Goal: Navigation & Orientation: Find specific page/section

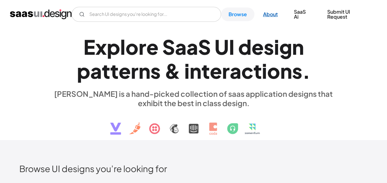
click at [264, 15] on link "About" at bounding box center [271, 14] width 30 height 14
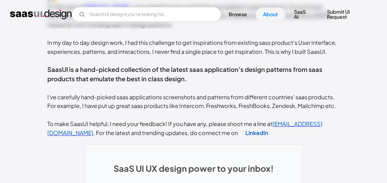
scroll to position [155, 0]
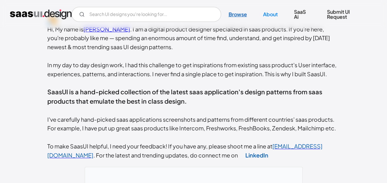
click at [236, 17] on link "Browse" at bounding box center [237, 14] width 33 height 14
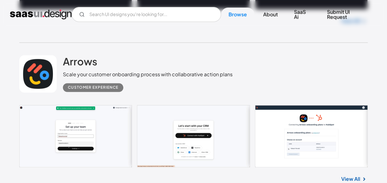
scroll to position [592, 0]
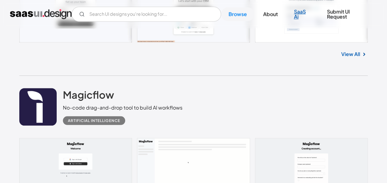
click at [300, 20] on link "SaaS Ai" at bounding box center [303, 14] width 32 height 19
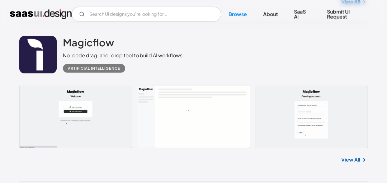
scroll to position [654, 0]
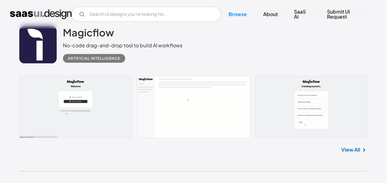
click at [355, 149] on link "View All" at bounding box center [351, 149] width 19 height 7
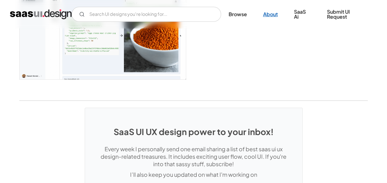
scroll to position [911, 0]
